Goal: Task Accomplishment & Management: Manage account settings

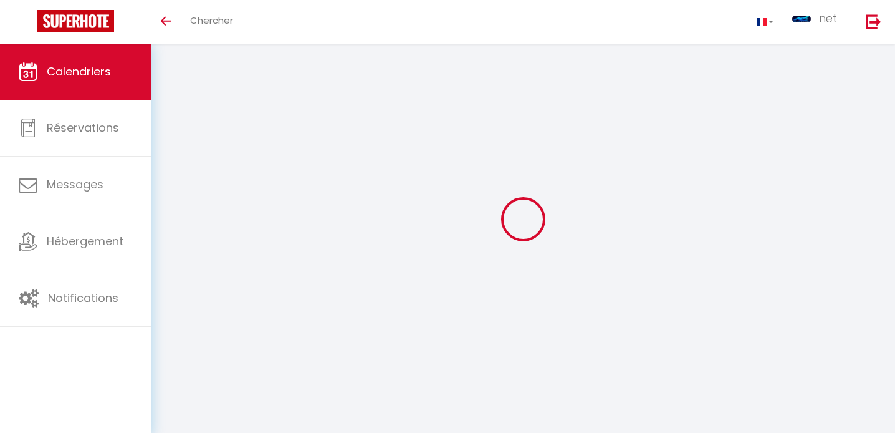
select select
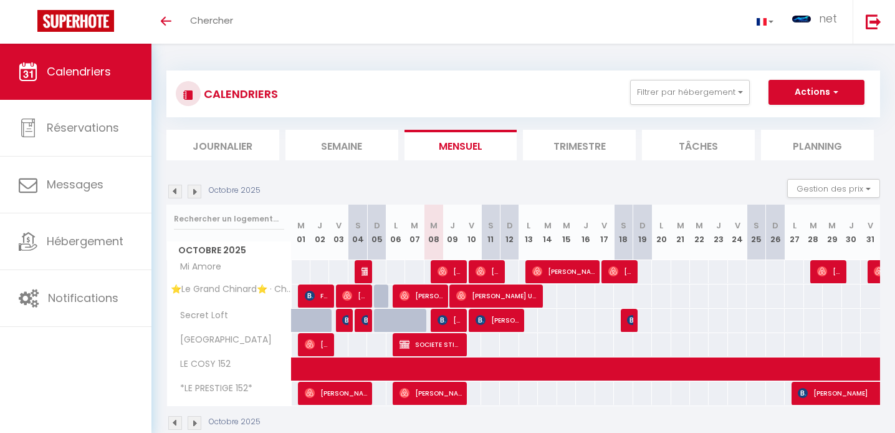
select select
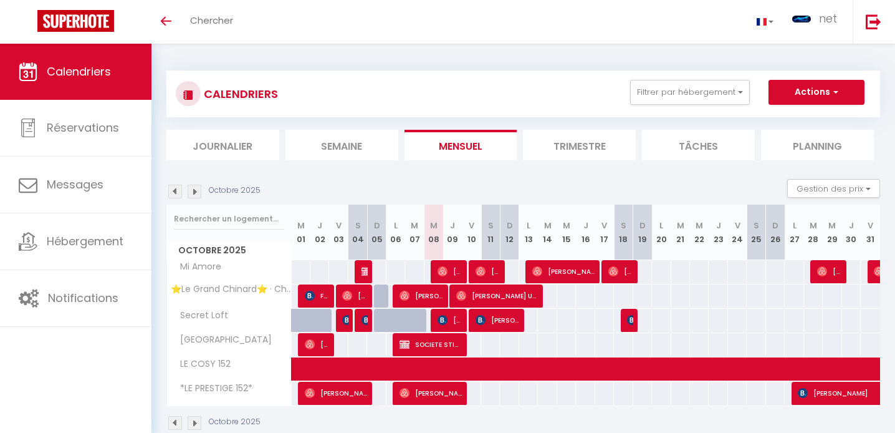
select select
click at [454, 268] on span "[PERSON_NAME]" at bounding box center [450, 271] width 25 height 24
select select "OK"
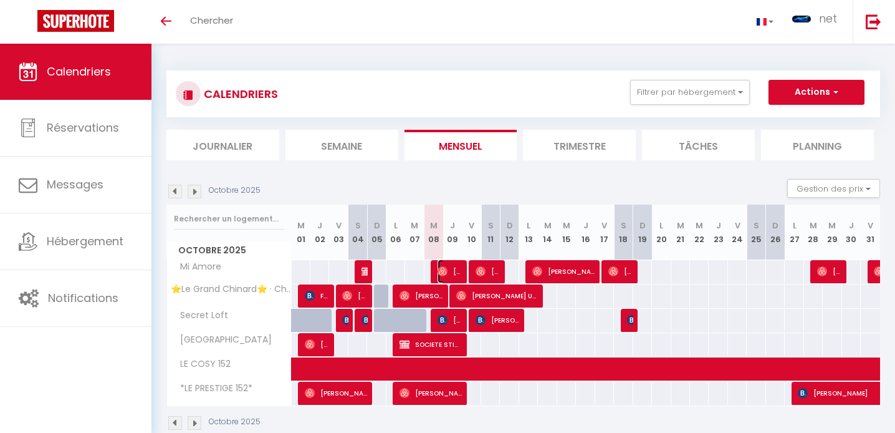
select select "0"
select select "1"
select select
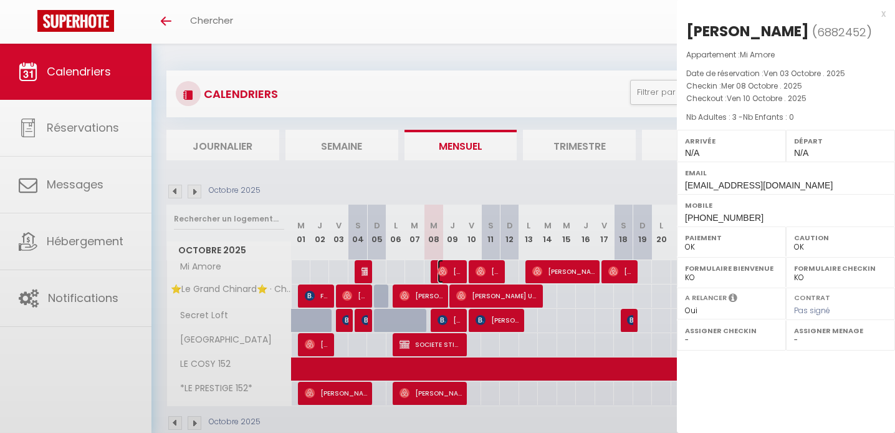
select select "39715"
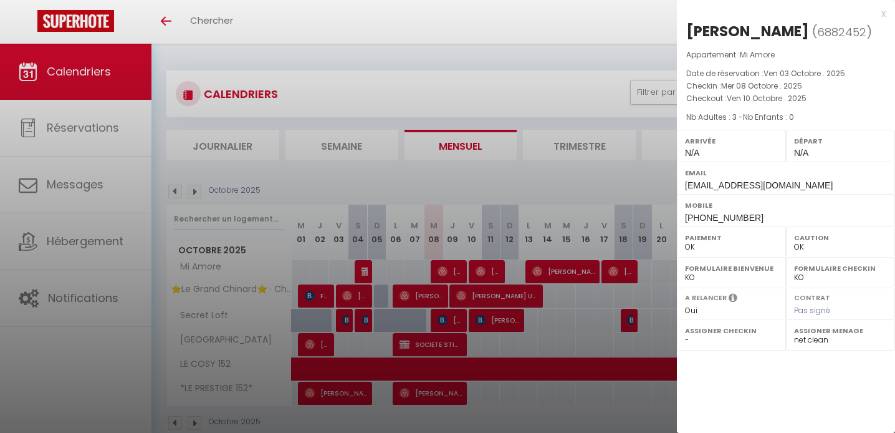
click at [454, 268] on div at bounding box center [447, 216] width 895 height 433
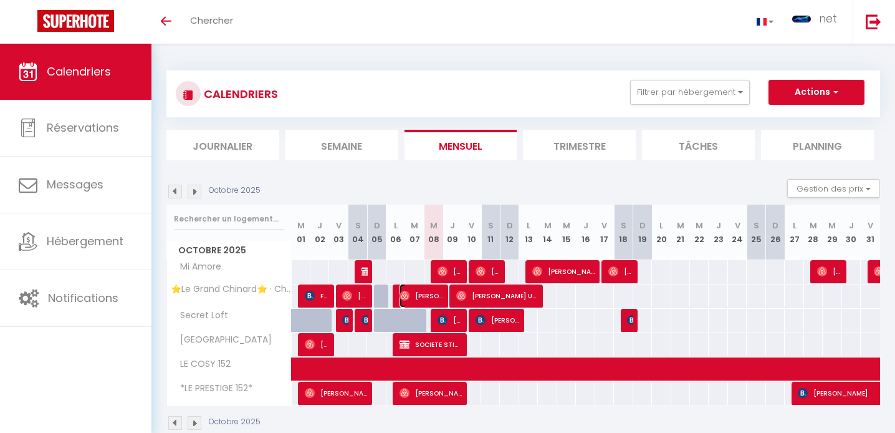
click at [436, 296] on span "[PERSON_NAME]" at bounding box center [422, 296] width 44 height 24
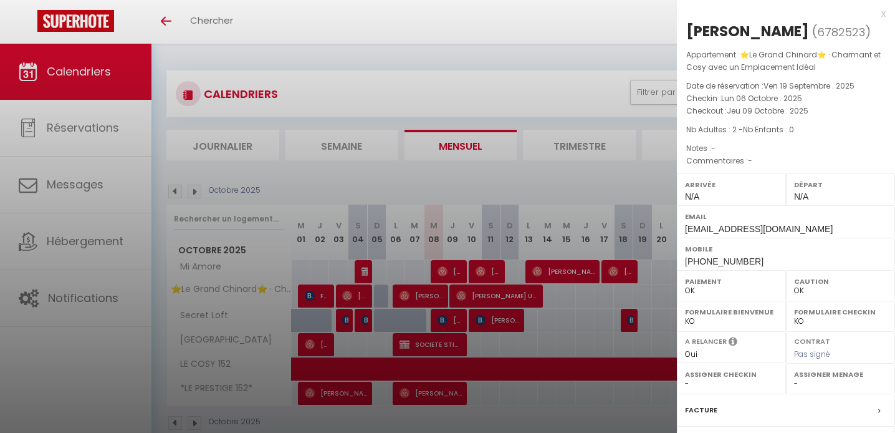
click at [436, 296] on div at bounding box center [447, 216] width 895 height 433
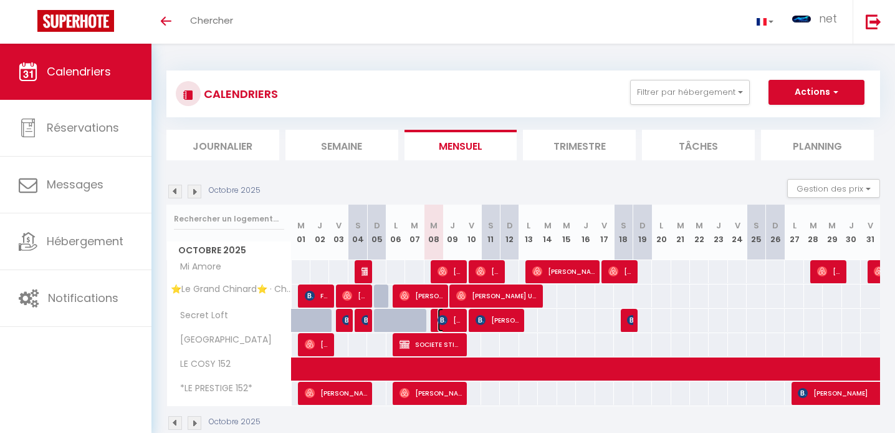
click at [447, 317] on img at bounding box center [443, 320] width 10 height 10
select select "39715"
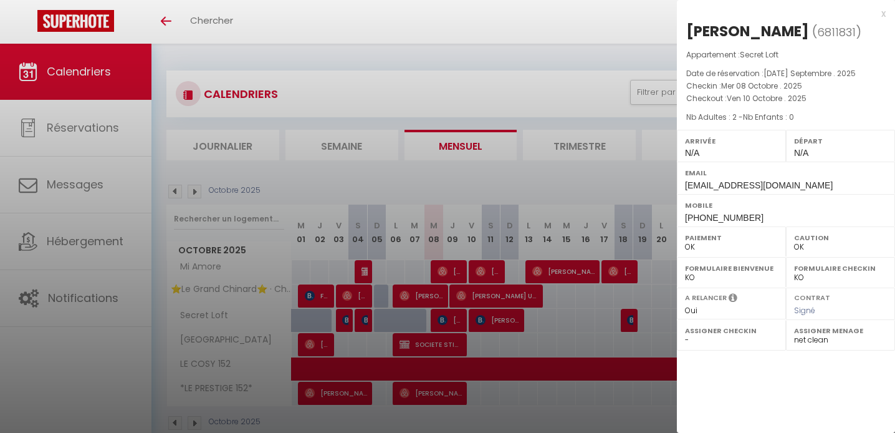
click at [447, 317] on div at bounding box center [447, 216] width 895 height 433
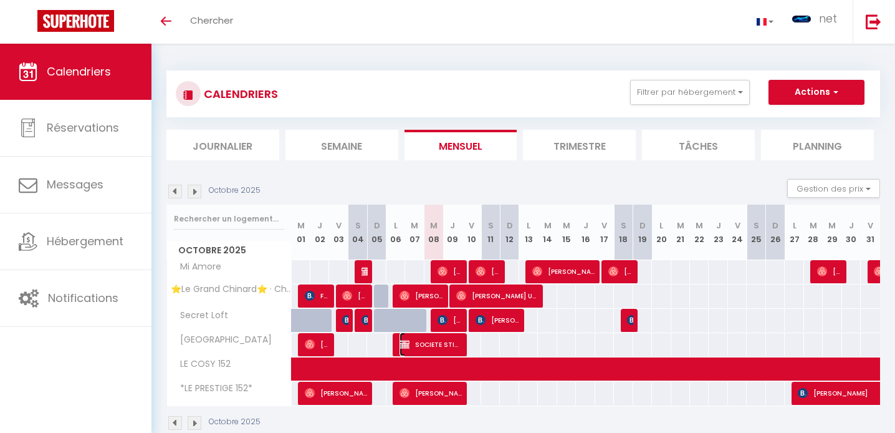
click at [443, 344] on span "SOCIETE STIRAM" at bounding box center [431, 344] width 62 height 24
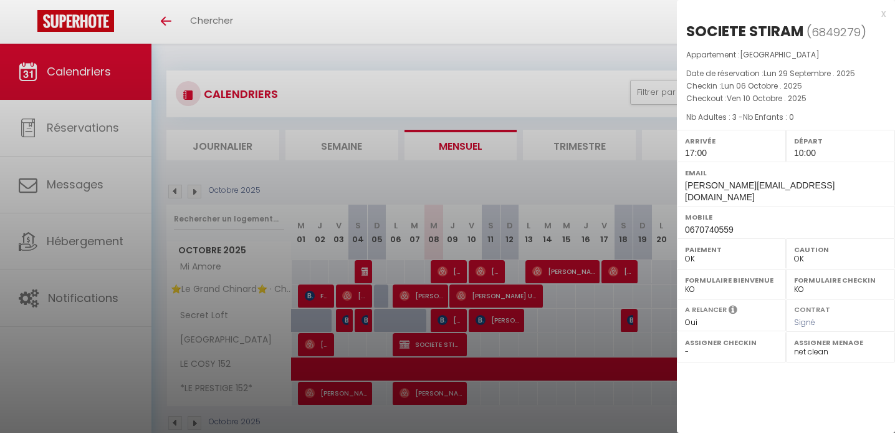
click at [443, 344] on div at bounding box center [447, 216] width 895 height 433
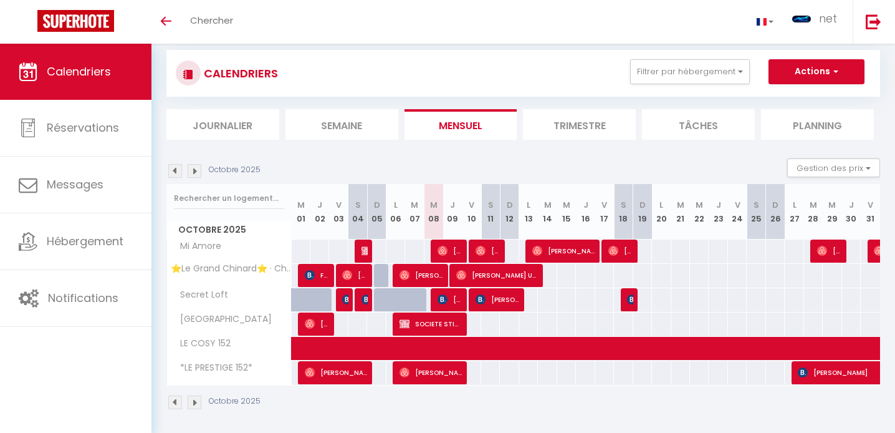
scroll to position [21, 0]
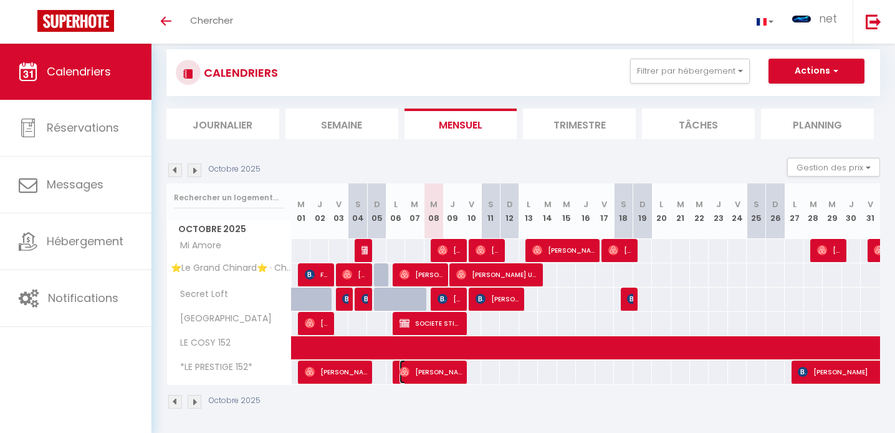
click at [435, 374] on span "[PERSON_NAME]" at bounding box center [431, 372] width 62 height 24
select select "39715"
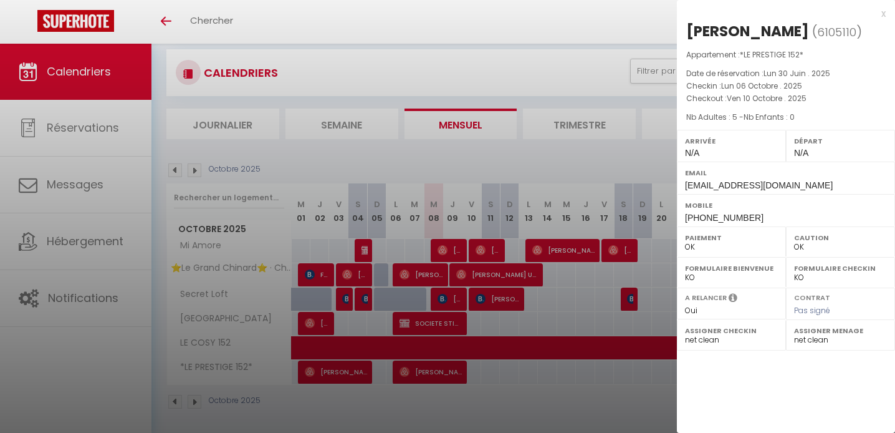
click at [435, 374] on div at bounding box center [447, 216] width 895 height 433
